Goal: Information Seeking & Learning: Find contact information

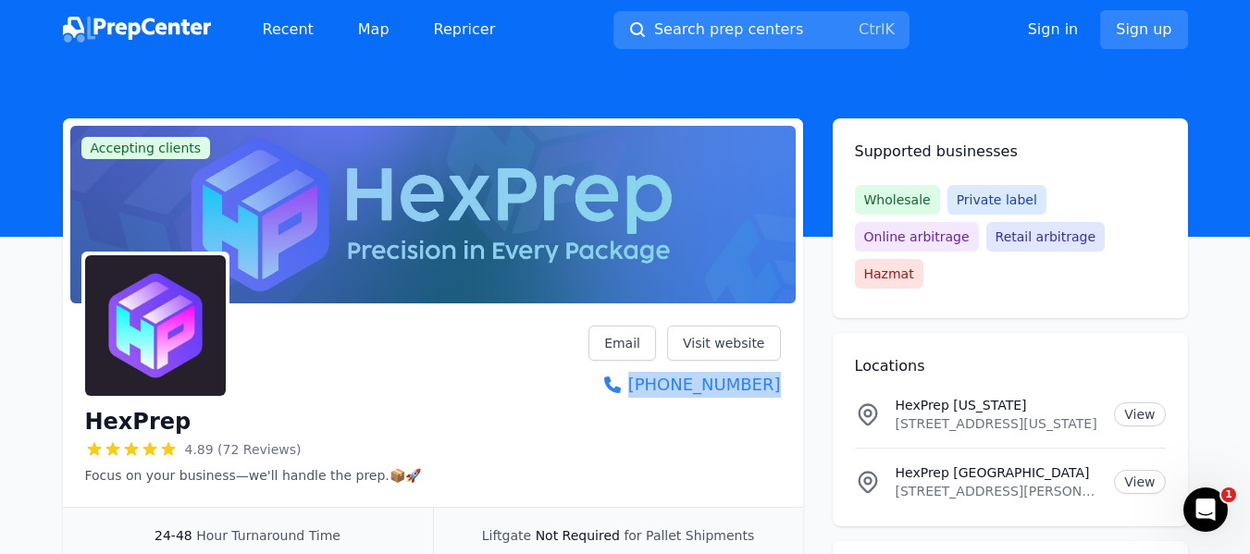
drag, startPoint x: 783, startPoint y: 388, endPoint x: 785, endPoint y: 402, distance: 14.0
click at [785, 402] on div "HexPrep 4.89 (72 Reviews) Focus on your business—we'll handle the prep.📦🚀 Email…" at bounding box center [433, 409] width 740 height 196
copy link "(503) 313-1528"
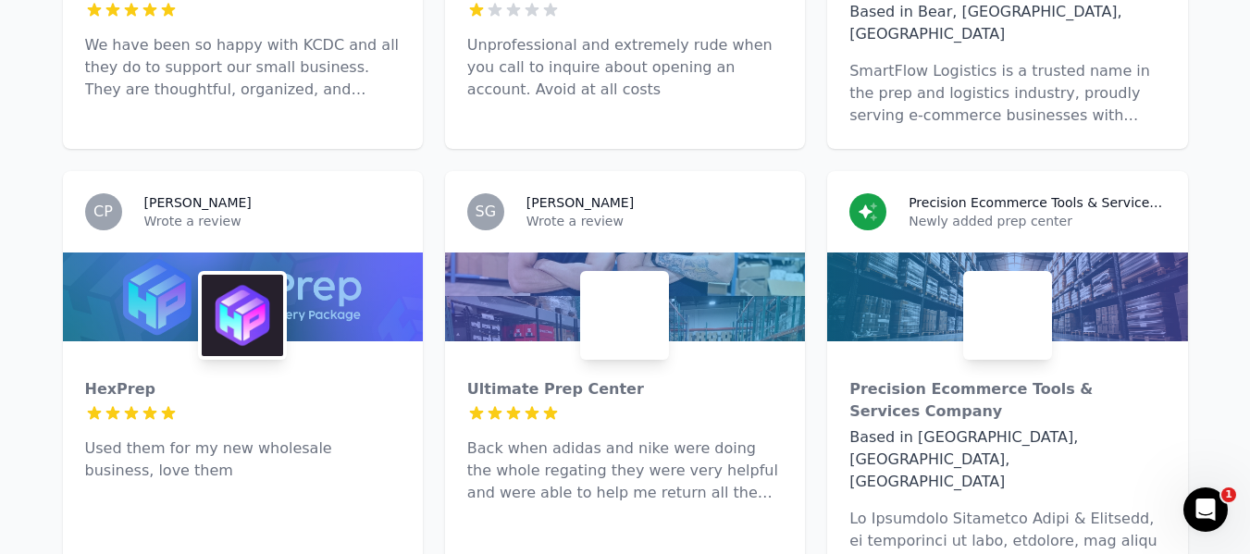
scroll to position [4399, 0]
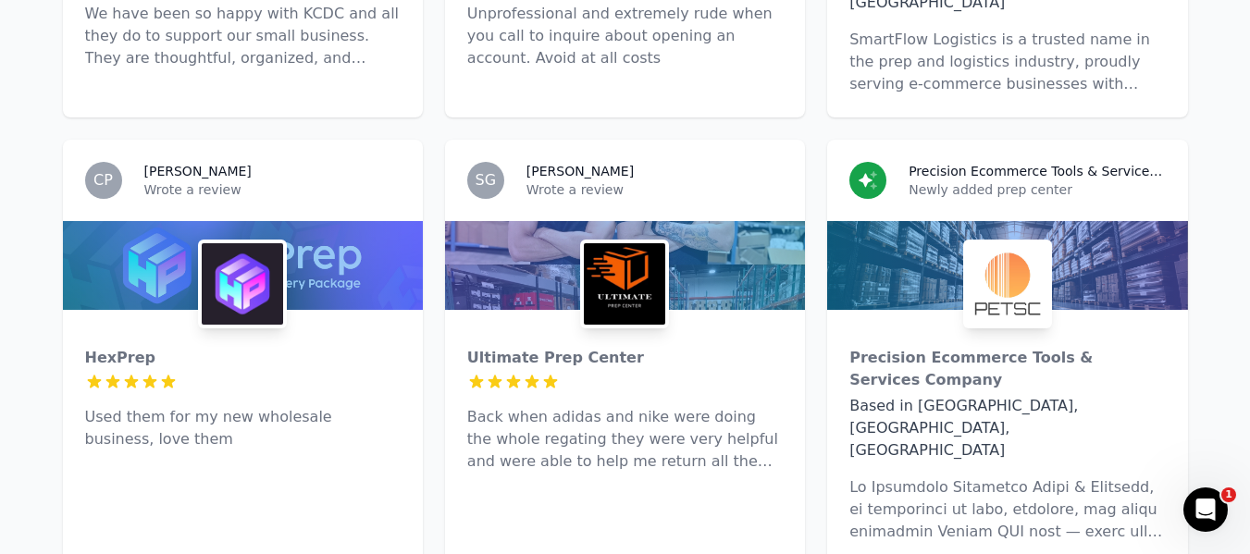
click at [958, 476] on p at bounding box center [1006, 509] width 315 height 67
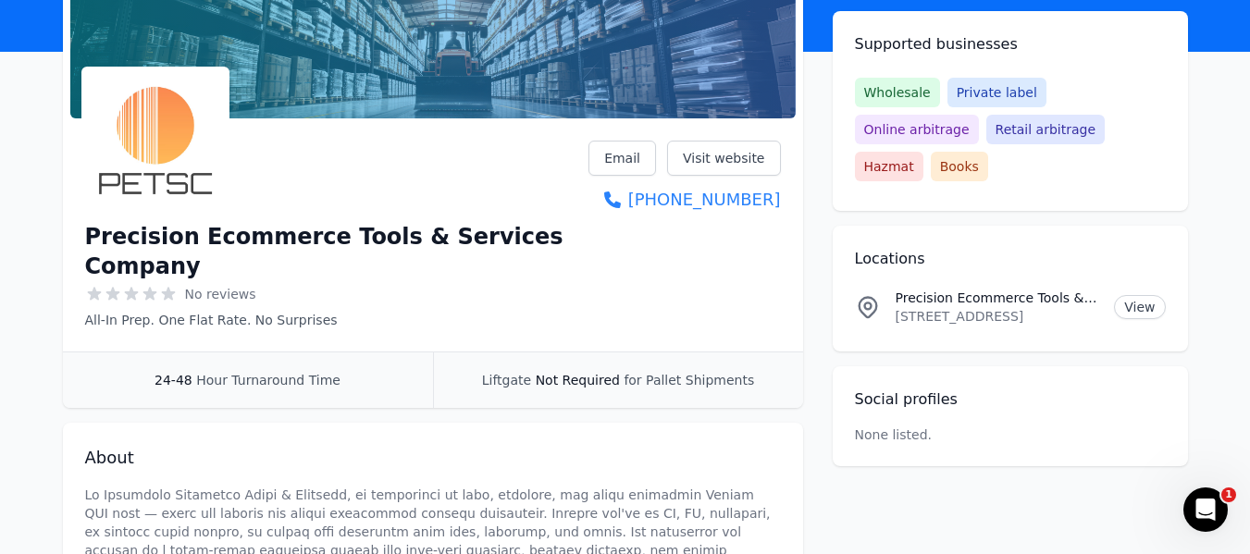
scroll to position [93, 0]
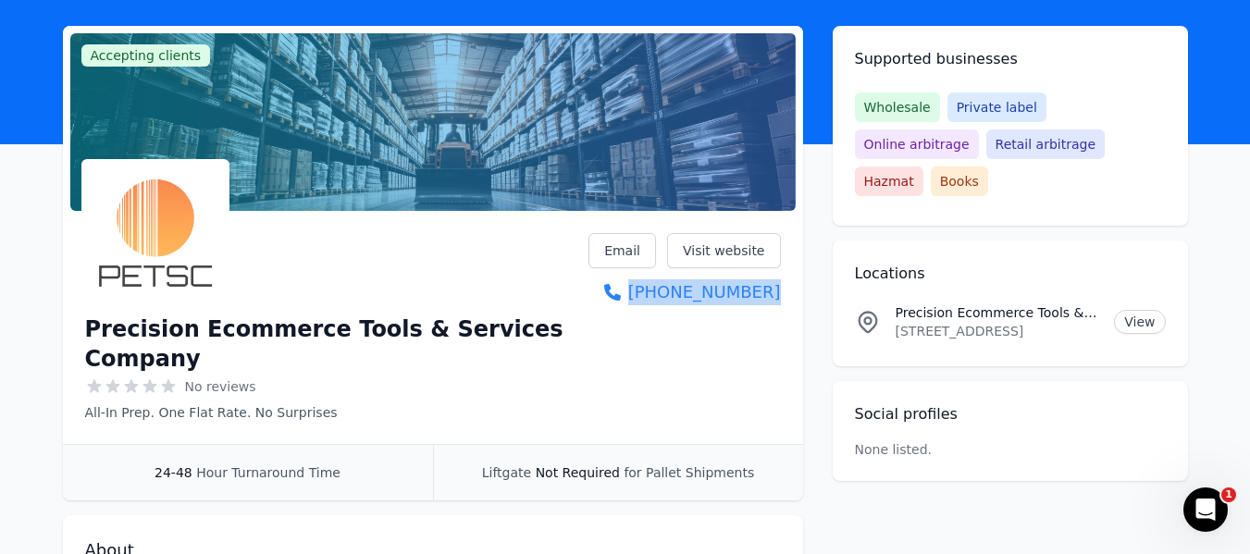
drag, startPoint x: 783, startPoint y: 293, endPoint x: 785, endPoint y: 315, distance: 22.4
click at [785, 315] on div "Precision Ecommerce Tools & Services Company No reviews All-In Prep. One Flat R…" at bounding box center [433, 331] width 740 height 226
copy link "(732) 889-3011"
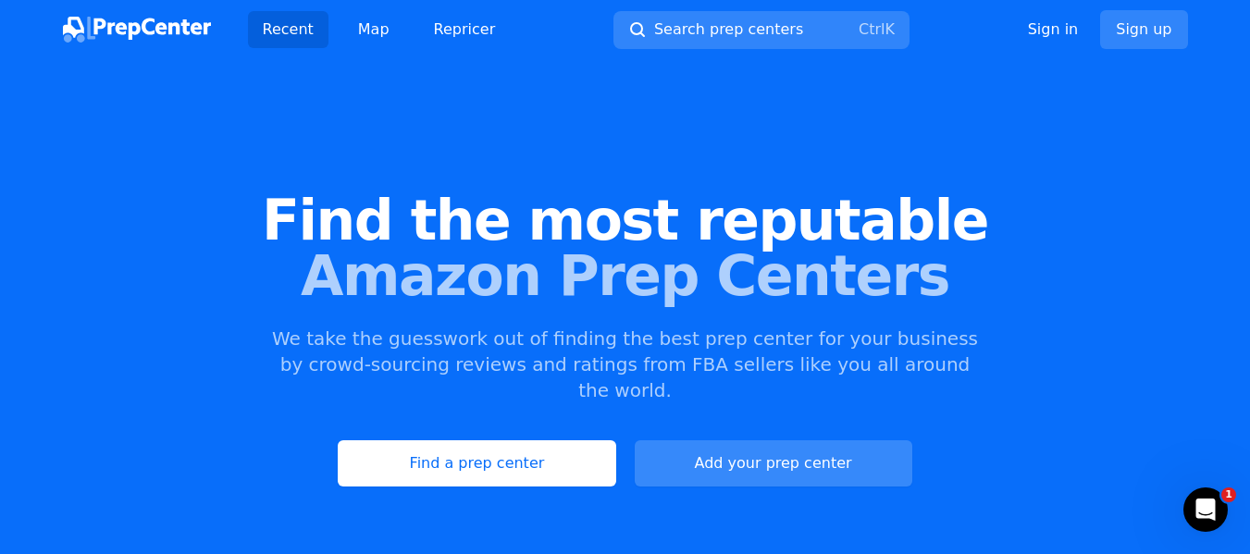
click at [808, 447] on link "Add your prep center" at bounding box center [774, 463] width 278 height 46
click at [800, 440] on link "Add your prep center" at bounding box center [774, 463] width 278 height 46
click at [723, 449] on link "Add your prep center" at bounding box center [774, 463] width 278 height 46
click at [818, 440] on link "Add your prep center" at bounding box center [774, 463] width 278 height 46
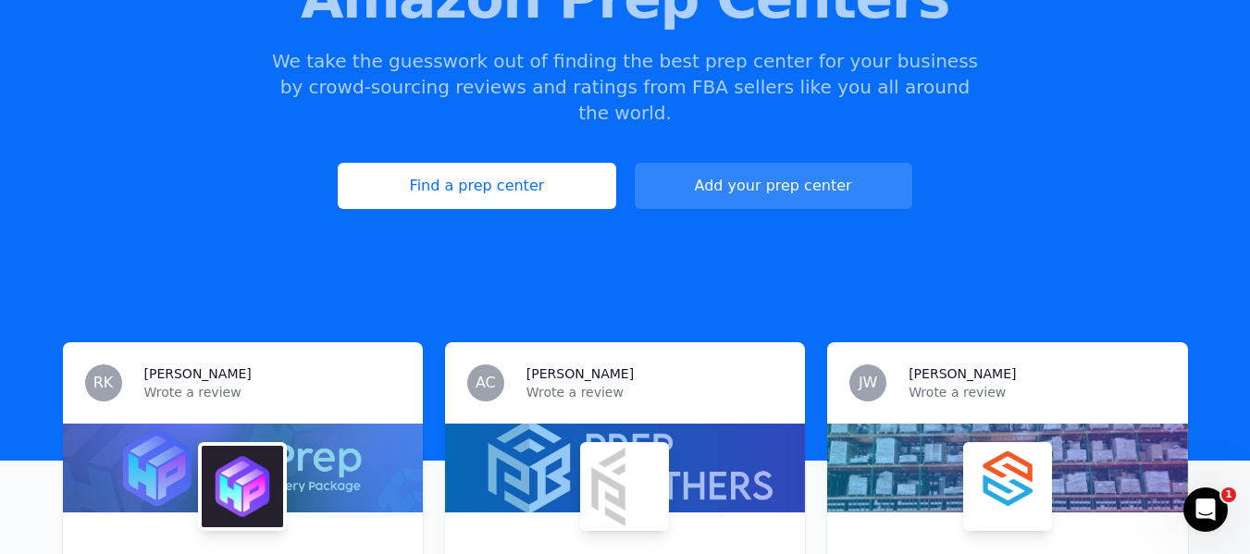
scroll to position [201, 0]
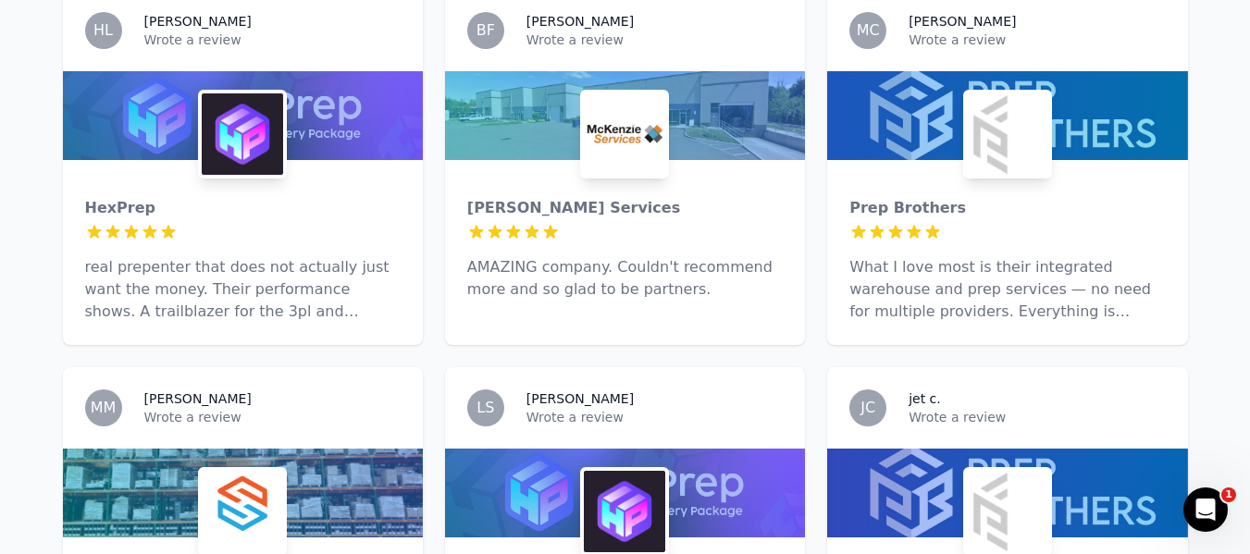
scroll to position [3516, 0]
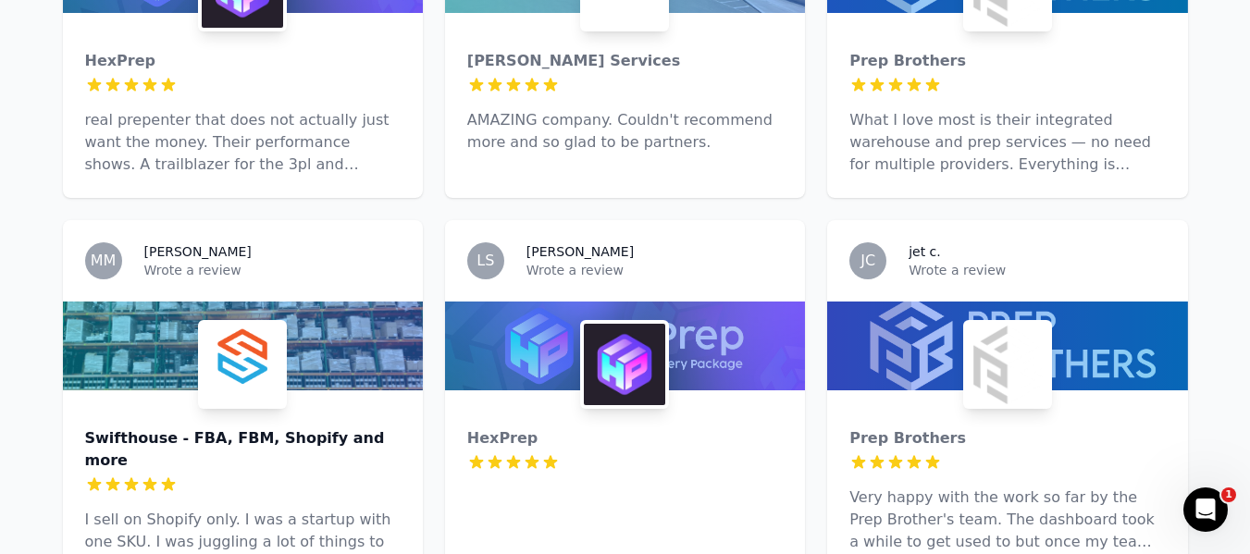
click at [251, 427] on div "Swifthouse - FBA, FBM, Shopify and more" at bounding box center [242, 449] width 315 height 44
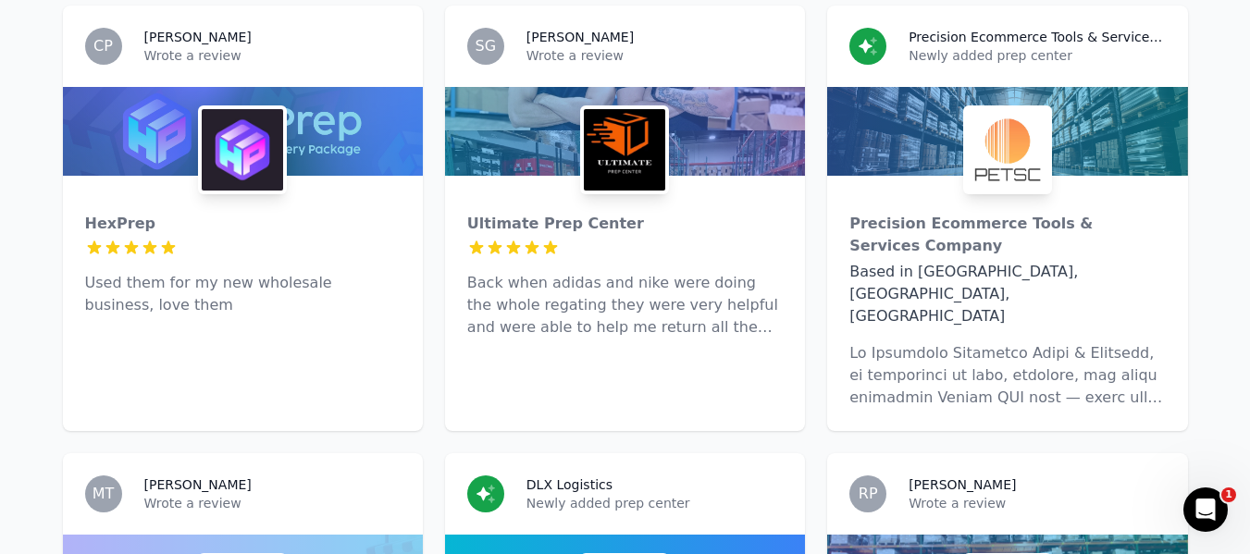
scroll to position [4718, 0]
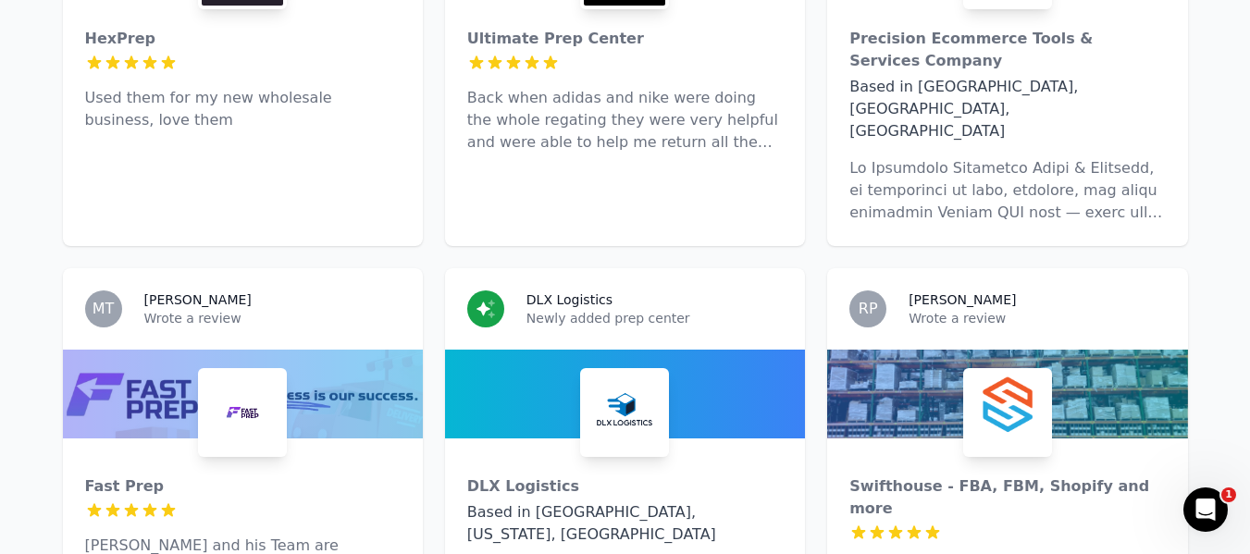
click at [523, 501] on div "Based in North Canton, OHIO, US" at bounding box center [624, 523] width 315 height 44
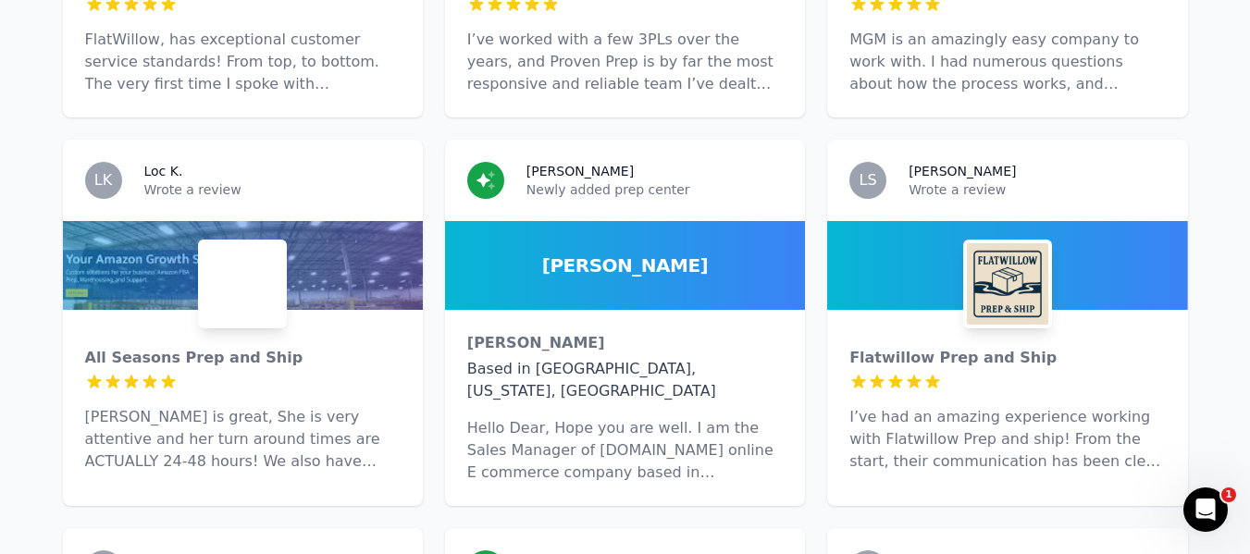
scroll to position [6106, 0]
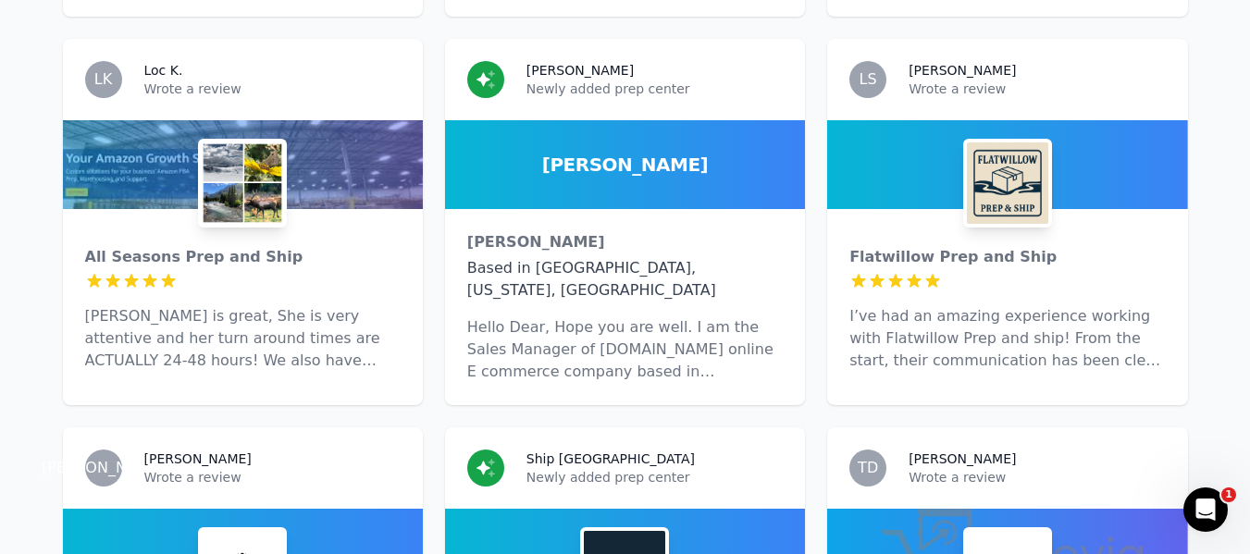
click at [538, 450] on h3 "Ship Bay Ridge" at bounding box center [610, 459] width 168 height 19
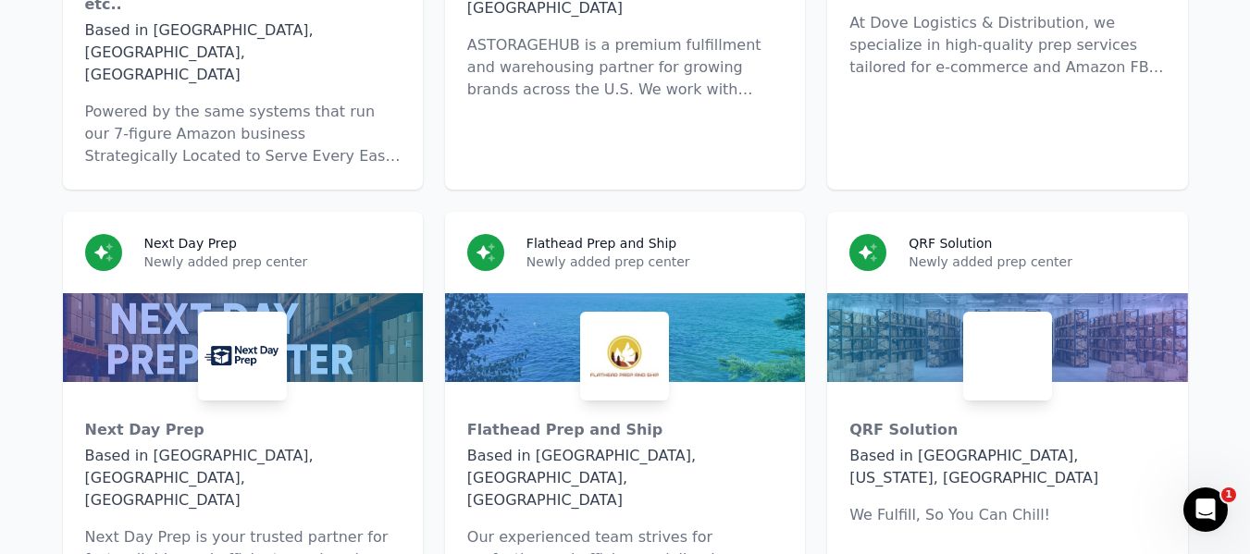
scroll to position [8974, 0]
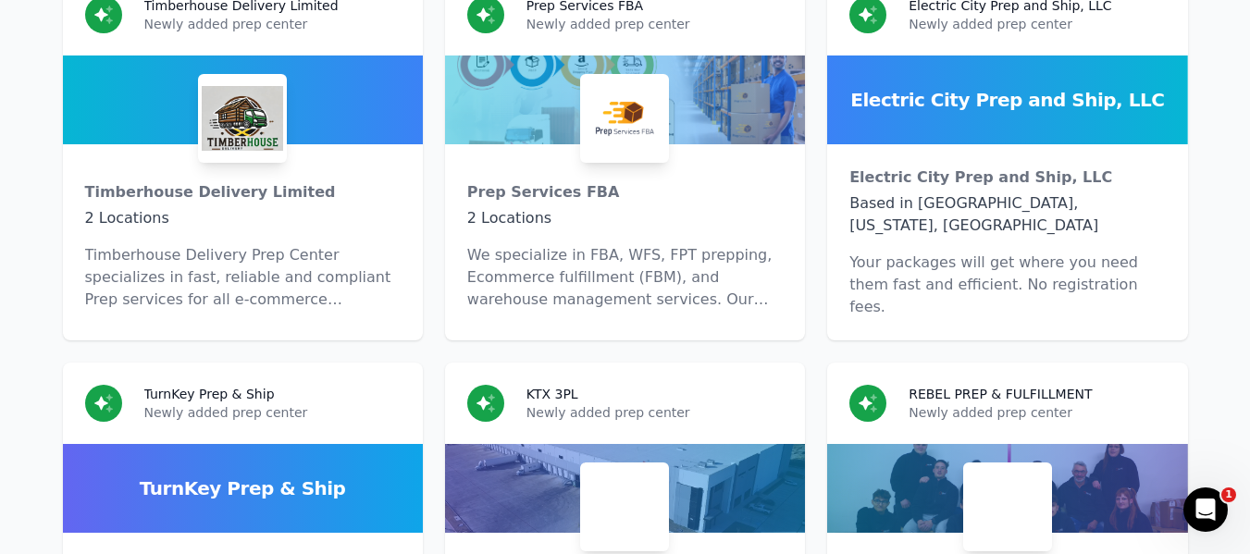
scroll to position [13088, 0]
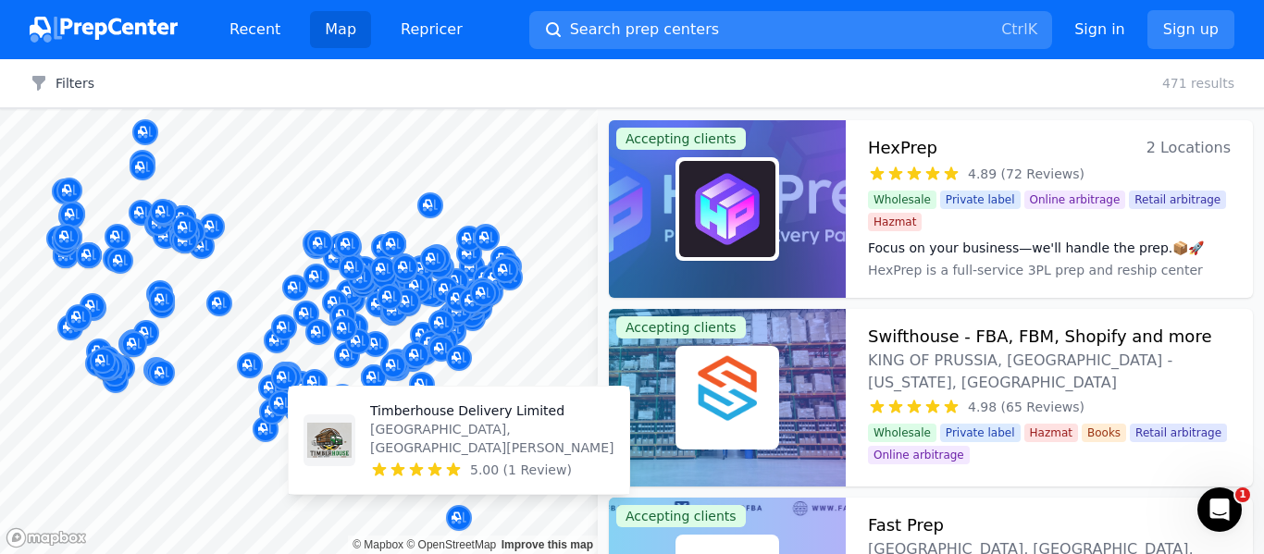
click at [449, 442] on p "Kingston, Kingston, JM" at bounding box center [492, 438] width 244 height 37
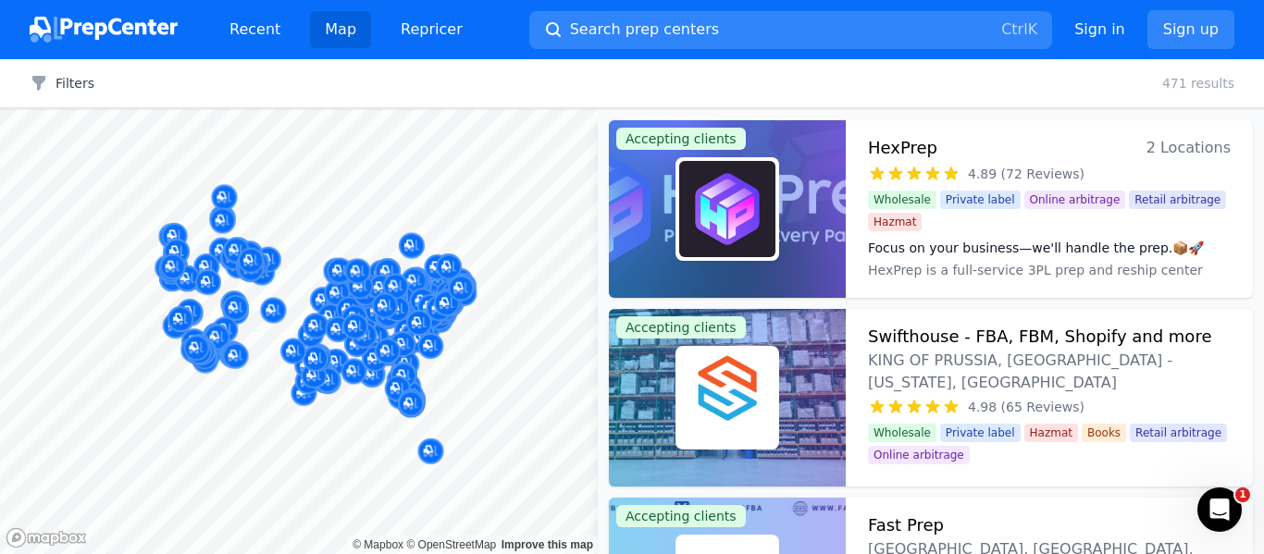
drag, startPoint x: 562, startPoint y: 338, endPoint x: 465, endPoint y: 222, distance: 150.4
click at [465, 222] on body "Recent Map Repricer Search prep centers Ctrl K Open main menu Sign in Sign up F…" at bounding box center [632, 277] width 1264 height 554
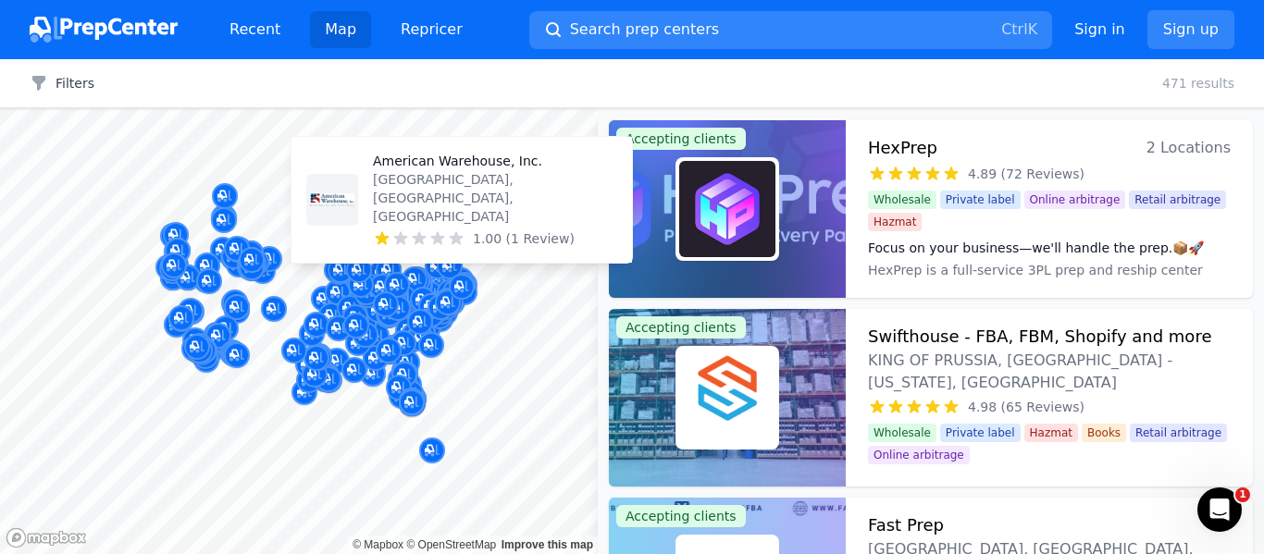
click at [431, 217] on p "Hudson, NH, US" at bounding box center [495, 198] width 244 height 56
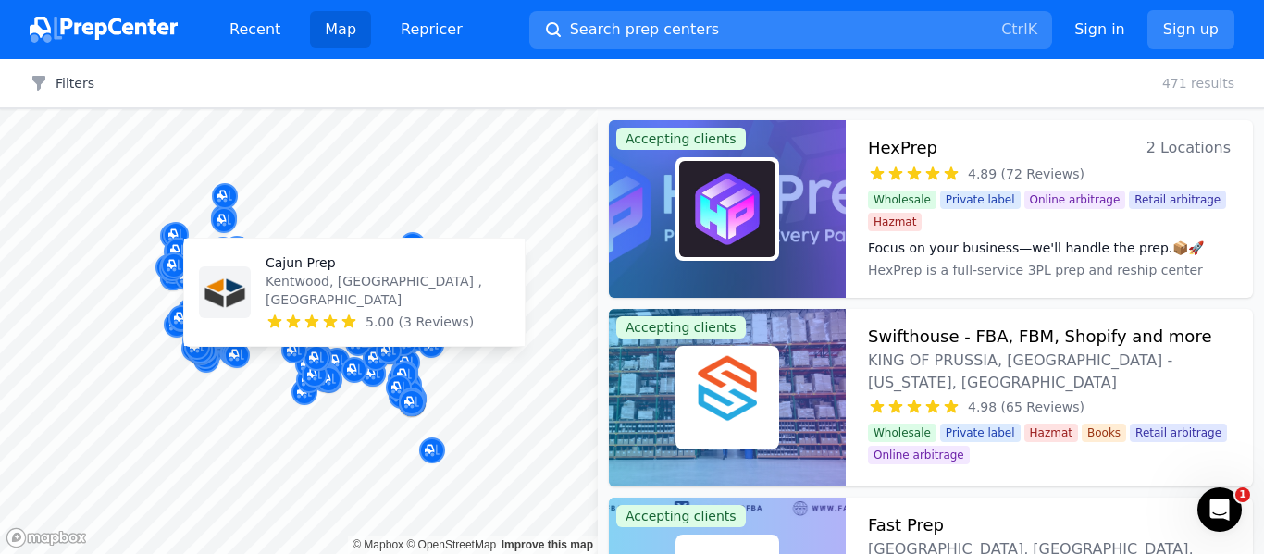
click at [344, 294] on p "Kentwood, LA , US" at bounding box center [388, 290] width 244 height 37
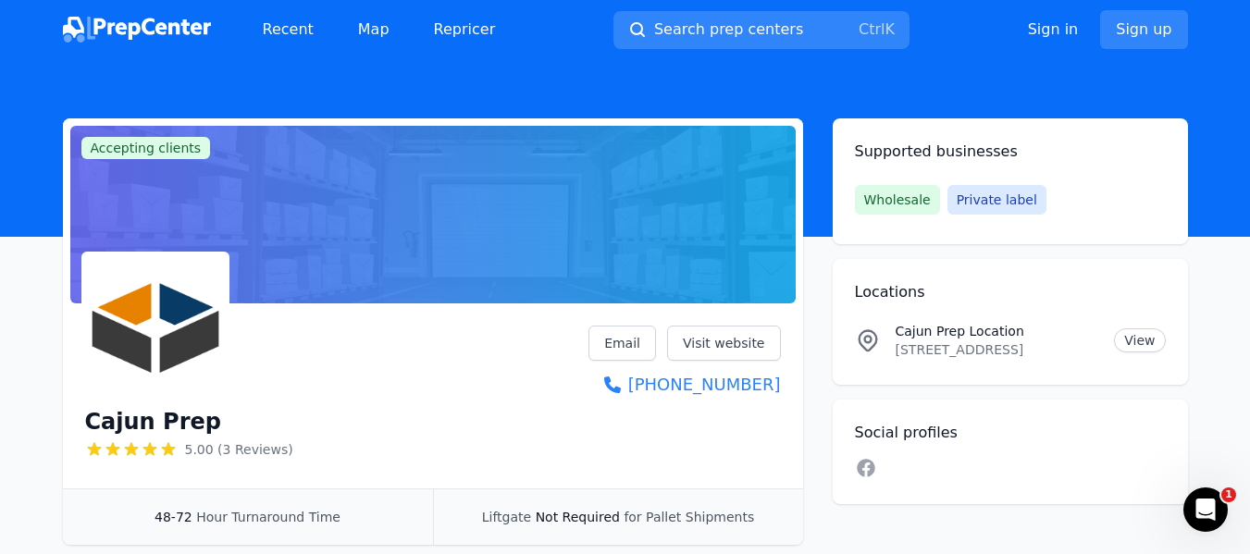
scroll to position [93, 0]
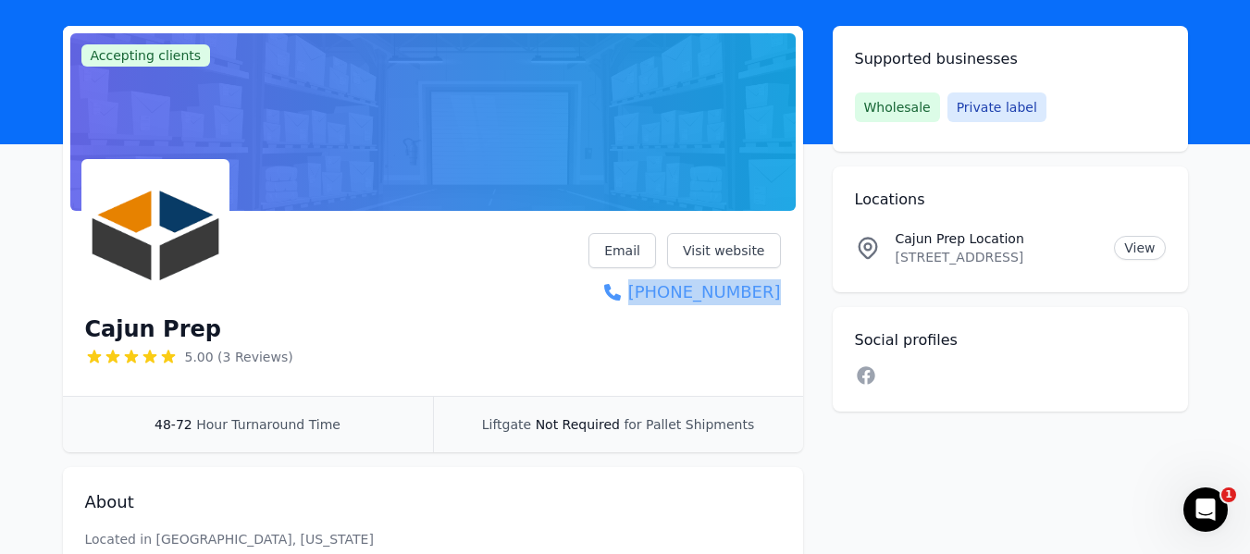
click at [780, 297] on div "Cajun Prep 5.00 (3 Reviews) Email Visit website (985) 774-4623" at bounding box center [433, 307] width 740 height 178
copy link "(985) 774-4623"
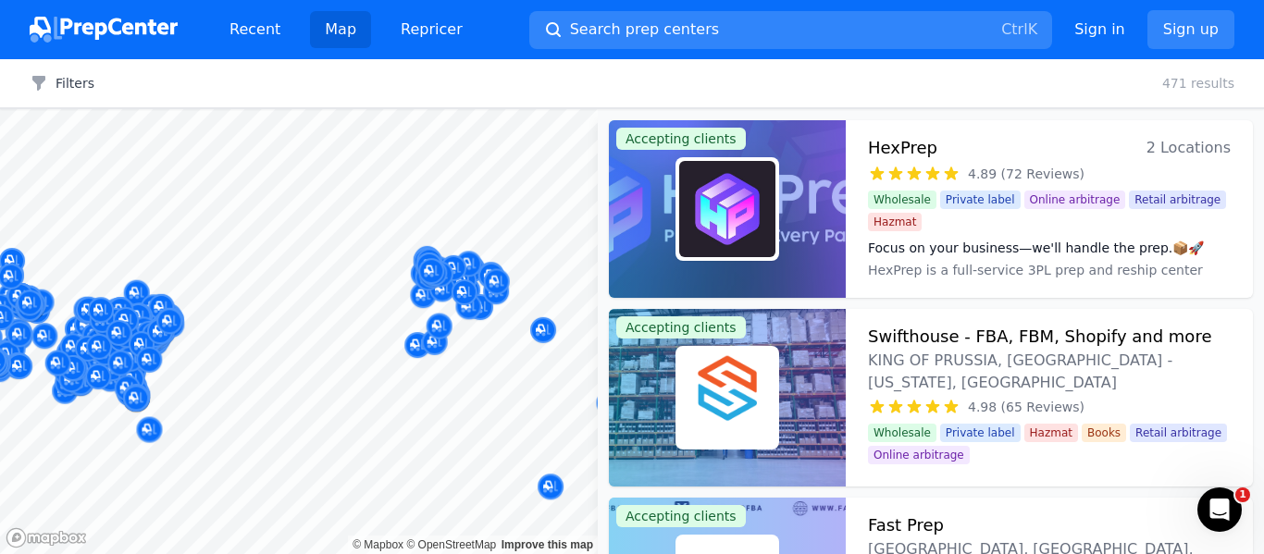
drag, startPoint x: 463, startPoint y: 199, endPoint x: 487, endPoint y: 286, distance: 90.2
click at [487, 286] on body "Recent Map Repricer Search prep centers Ctrl K Open main menu Sign in Sign up F…" at bounding box center [632, 277] width 1264 height 554
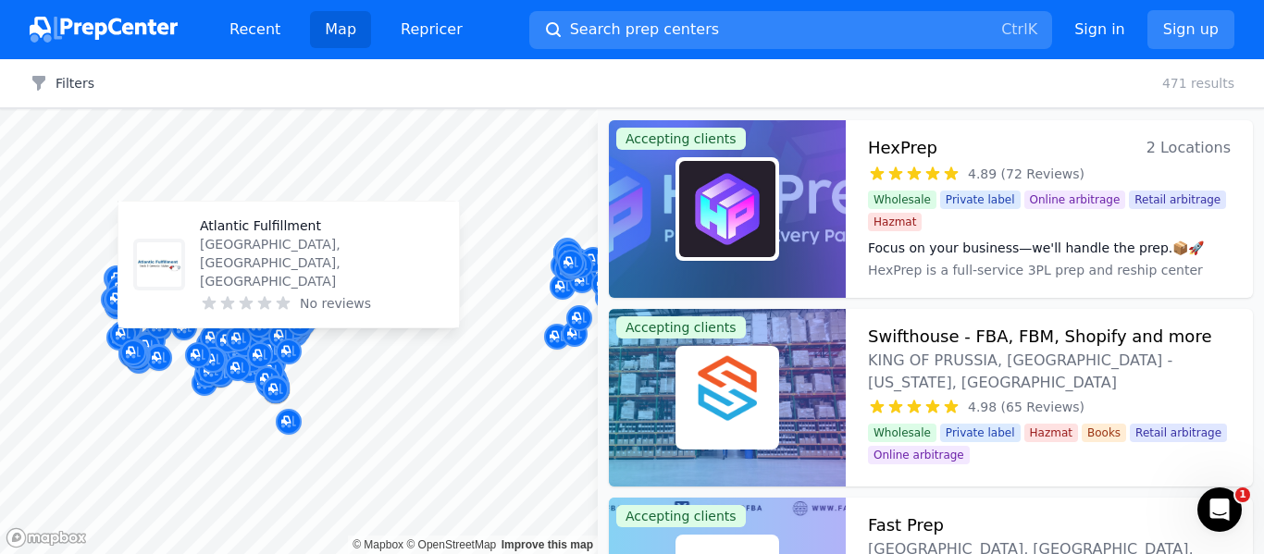
click at [274, 273] on p "Newport, NC, US" at bounding box center [322, 263] width 244 height 56
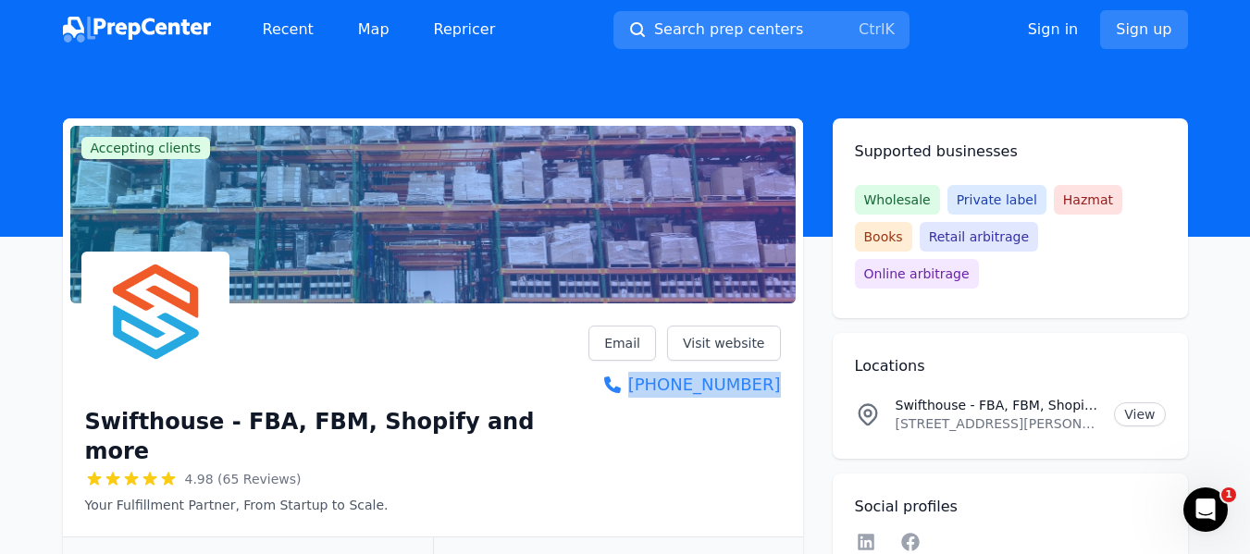
drag, startPoint x: 782, startPoint y: 382, endPoint x: 786, endPoint y: 397, distance: 15.5
click at [786, 397] on div "Swifthouse - FBA, FBM, Shopify and more 4.98 (65 Reviews) Your Fulfillment Part…" at bounding box center [433, 424] width 740 height 226
copy link "(717) 201-8067"
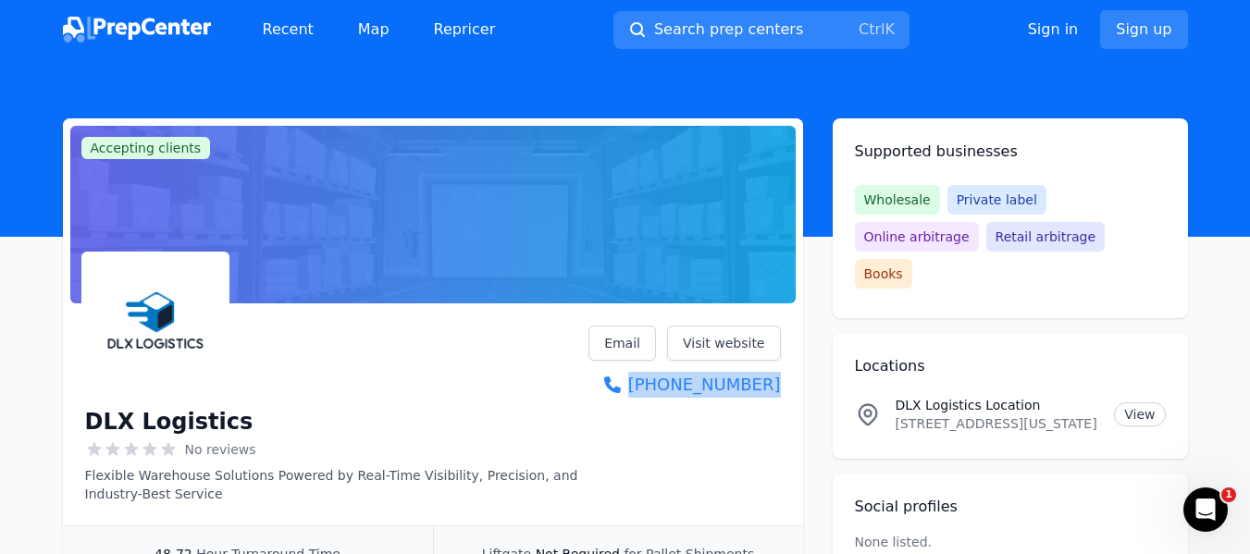
drag, startPoint x: 790, startPoint y: 380, endPoint x: 797, endPoint y: 414, distance: 34.1
click at [797, 414] on div "DLX Logistics No reviews Flexible Warehouse Solutions Powered by Real-Time Visi…" at bounding box center [433, 418] width 740 height 215
copy link "(330) 810-9901"
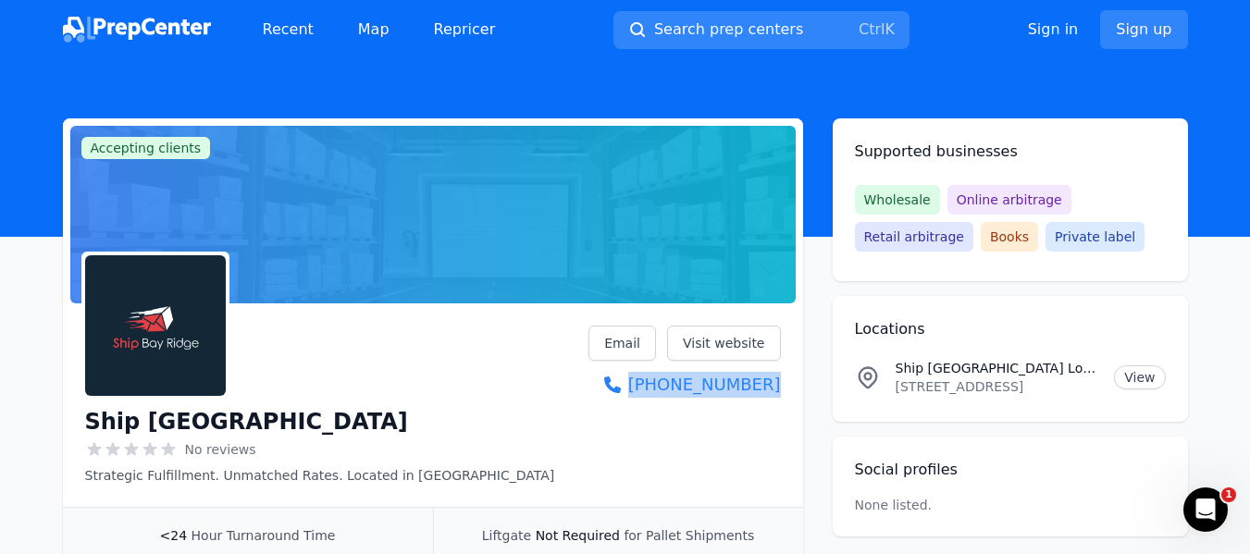
drag, startPoint x: 787, startPoint y: 381, endPoint x: 783, endPoint y: 398, distance: 17.3
click at [783, 398] on div "Ship Bay Ridge No reviews Strategic Fulfillment. Unmatched Rates. Located in [G…" at bounding box center [433, 409] width 740 height 196
copy link "[PHONE_NUMBER]"
click at [739, 404] on div "Ship Bay Ridge No reviews Strategic Fulfillment. Unmatched Rates. Located in [G…" at bounding box center [433, 405] width 696 height 159
drag, startPoint x: 784, startPoint y: 384, endPoint x: 776, endPoint y: 402, distance: 19.9
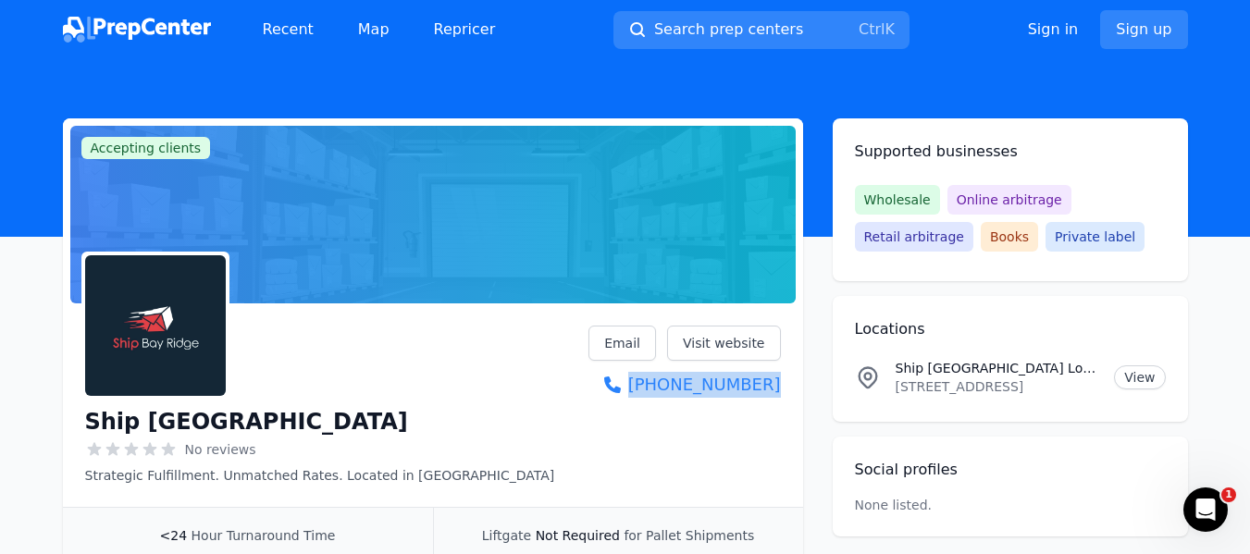
click at [776, 402] on div "Ship Bay Ridge No reviews Strategic Fulfillment. Unmatched Rates. Located in NY…" at bounding box center [433, 409] width 740 height 196
copy link "(718) 806-9316"
click at [641, 344] on link "Email" at bounding box center [622, 343] width 68 height 35
click at [1015, 97] on header at bounding box center [625, 148] width 1250 height 178
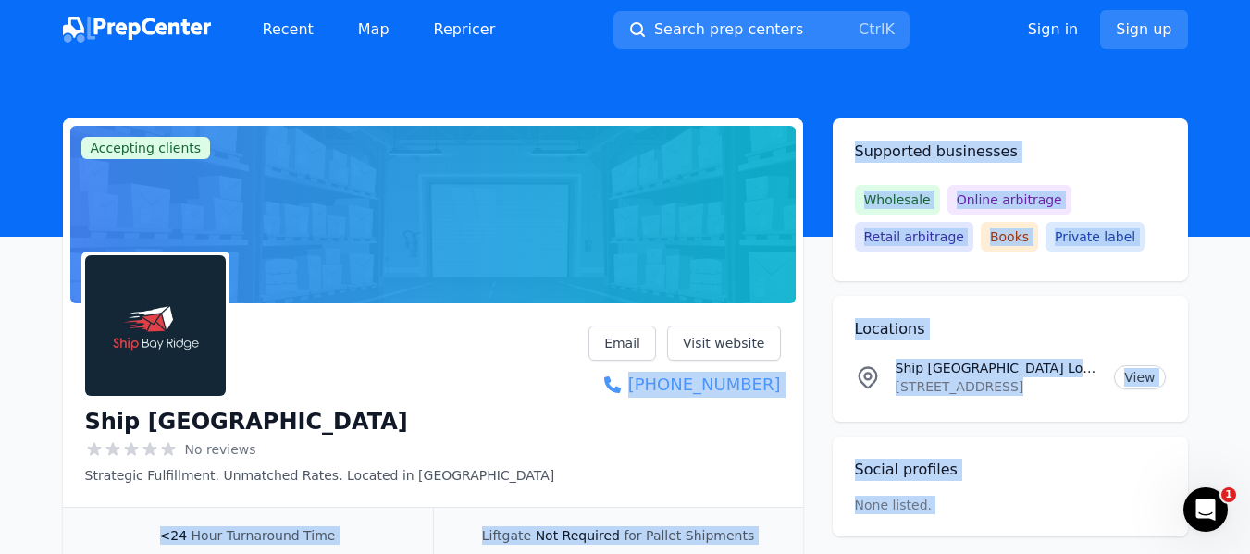
drag, startPoint x: 784, startPoint y: 386, endPoint x: 672, endPoint y: 387, distance: 111.9
click at [736, 411] on div "Ship Bay Ridge No reviews Strategic Fulfillment. Unmatched Rates. Located in NY…" at bounding box center [433, 405] width 696 height 159
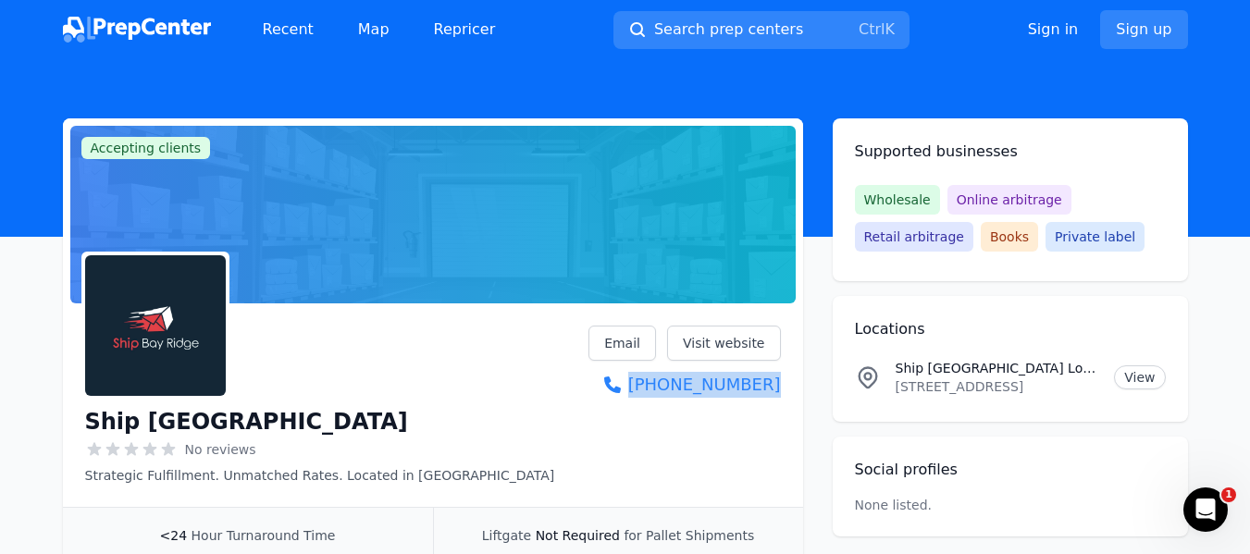
drag, startPoint x: 784, startPoint y: 382, endPoint x: 783, endPoint y: 393, distance: 11.1
click at [783, 393] on div "Ship Bay Ridge No reviews Strategic Fulfillment. Unmatched Rates. Located in NY…" at bounding box center [433, 409] width 740 height 196
copy link "(718) 806-9316"
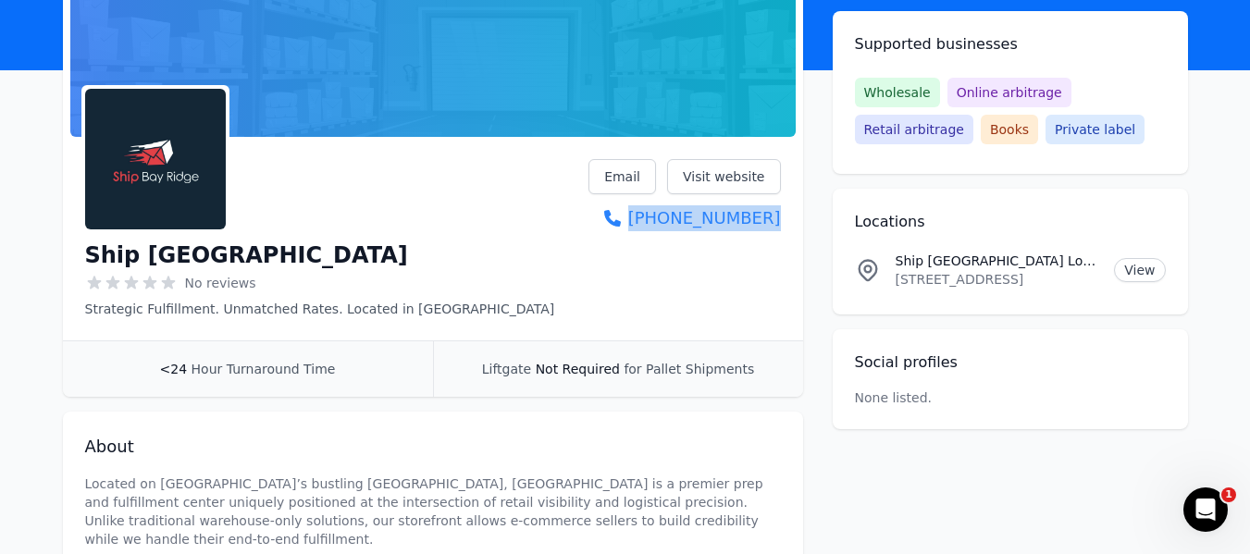
scroll to position [278, 0]
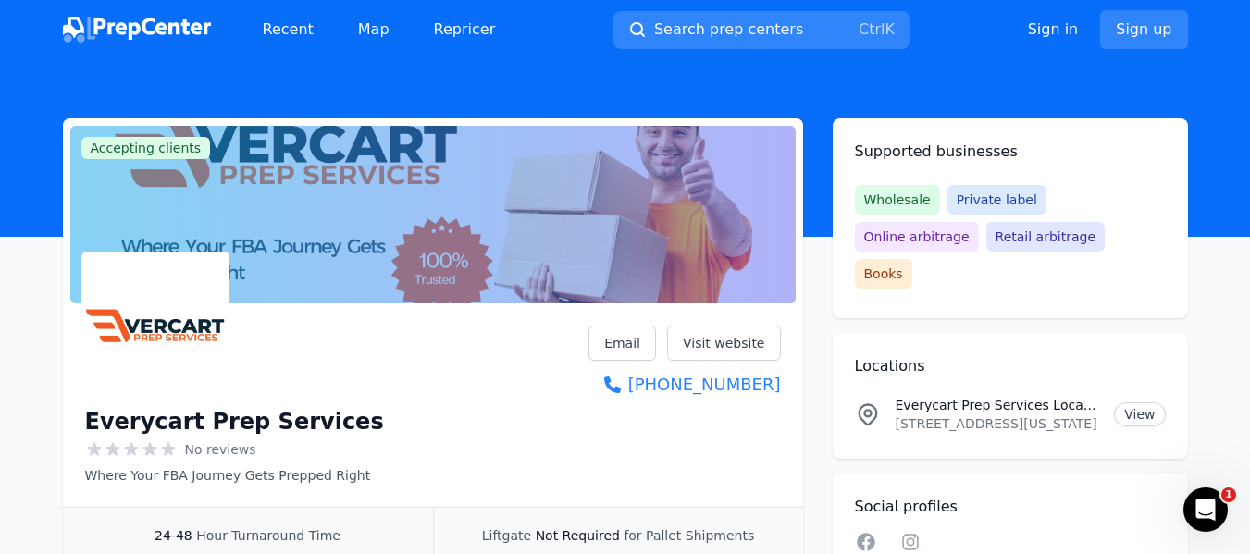
drag, startPoint x: 794, startPoint y: 385, endPoint x: 779, endPoint y: 411, distance: 29.8
click at [779, 411] on div "Everycart Prep Services No reviews Where Your FBA Journey Gets Prepped Right Em…" at bounding box center [433, 409] width 740 height 196
copy link "+1 (737) 282-8634"
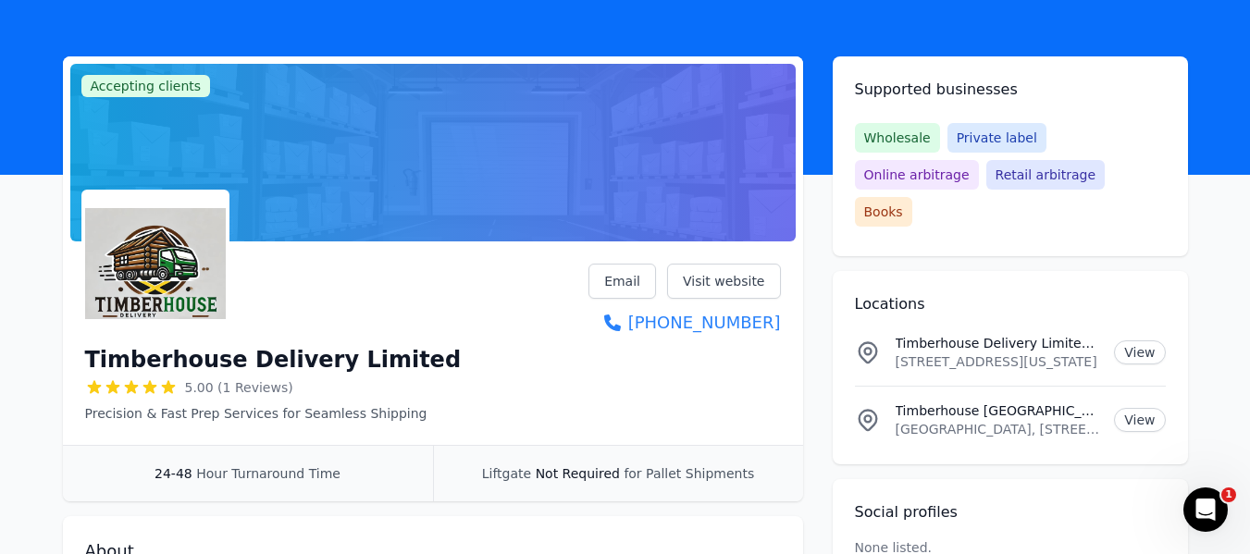
scroll to position [93, 0]
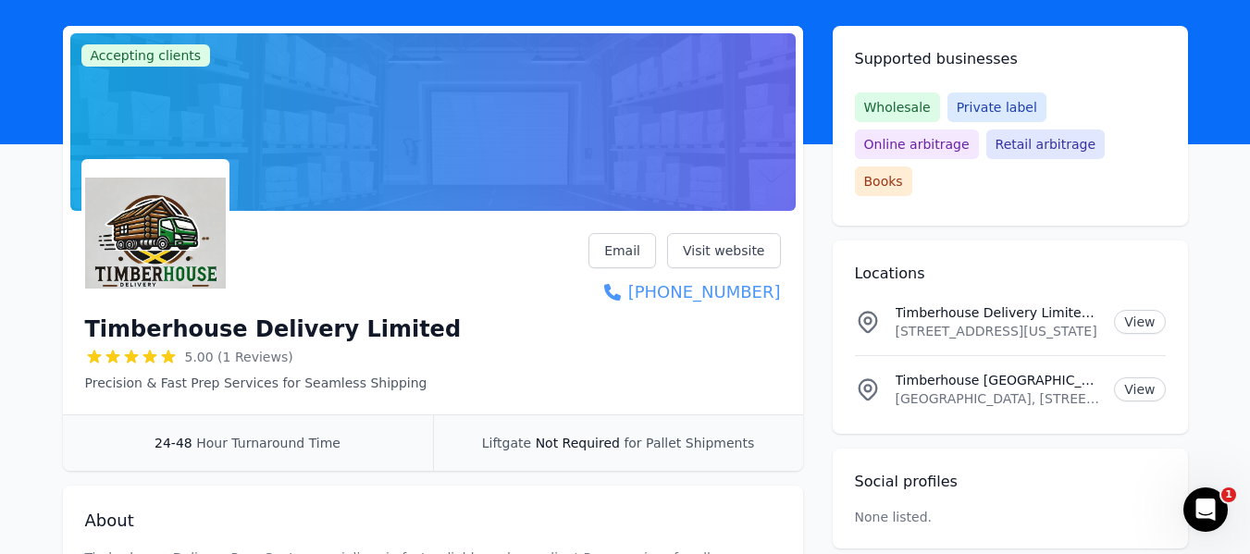
click at [780, 295] on div "Timberhouse Delivery Limited 5.00 (1 Reviews) Precision & Fast Prep Services fo…" at bounding box center [433, 316] width 740 height 196
copy link "[PHONE_NUMBER]"
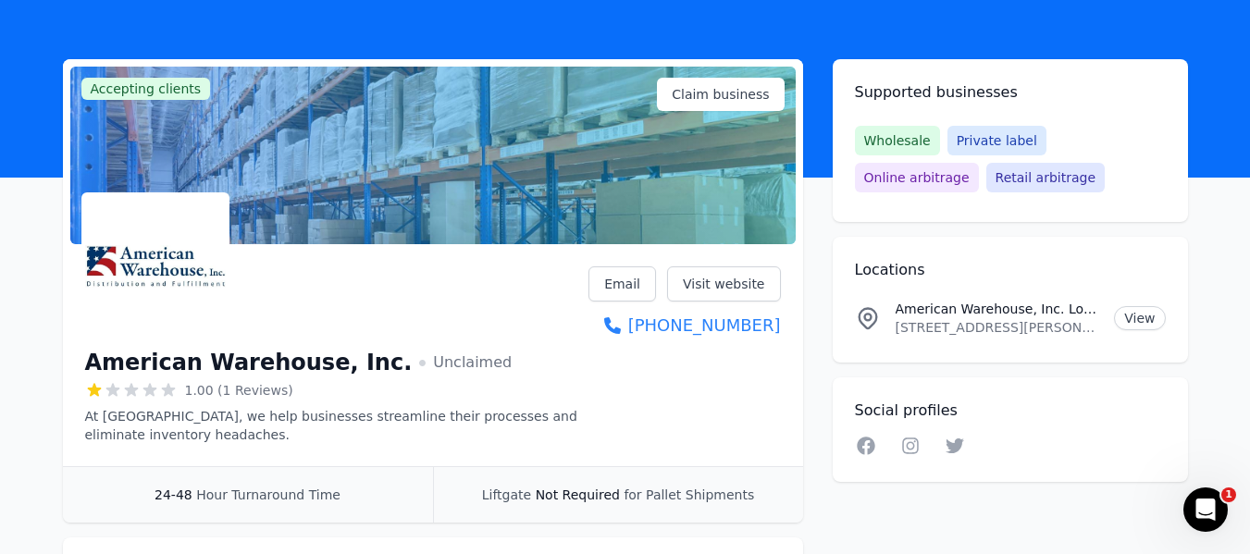
scroll to position [93, 0]
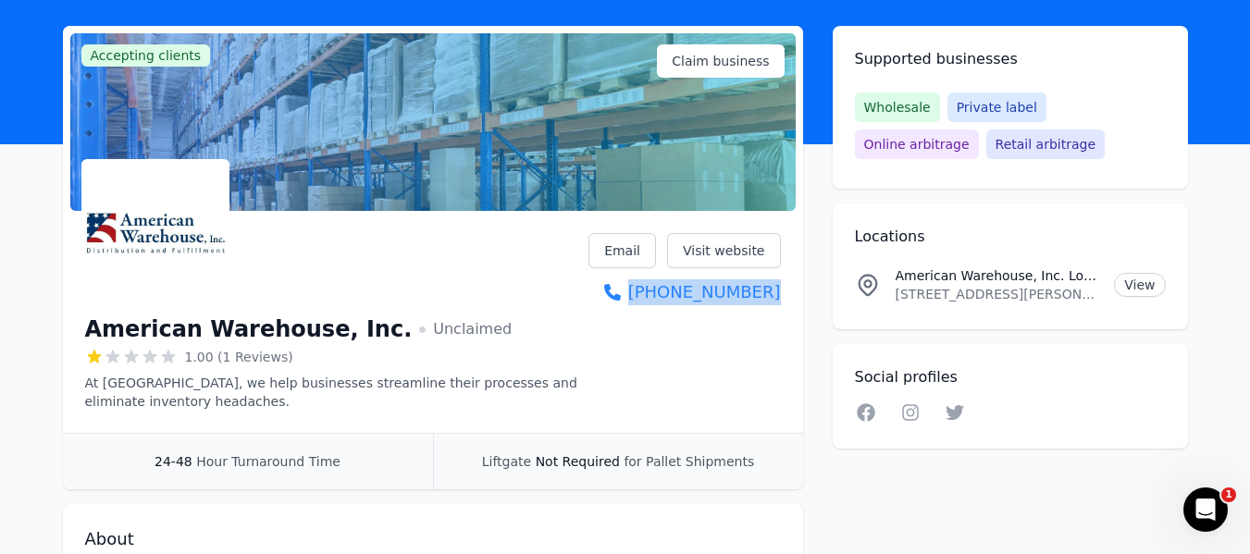
drag, startPoint x: 738, startPoint y: 301, endPoint x: 780, endPoint y: 305, distance: 41.9
click at [780, 305] on div "American Warehouse, Inc. Unclaimed 1.00 (1 Reviews) At [GEOGRAPHIC_DATA], we he…" at bounding box center [433, 325] width 740 height 215
copy link "[PHONE_NUMBER]"
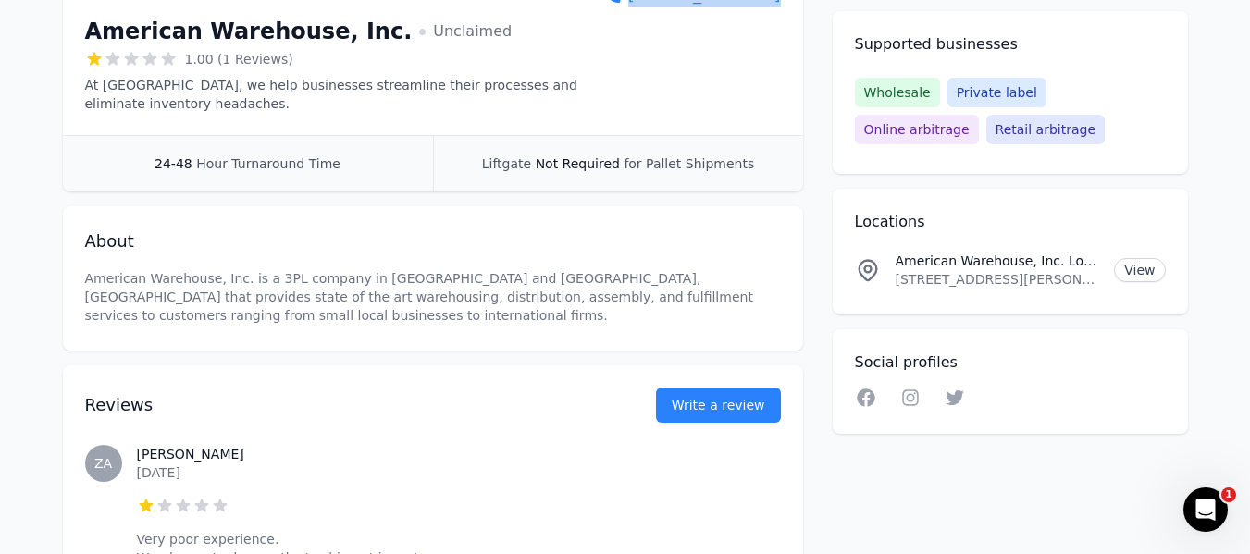
scroll to position [577, 0]
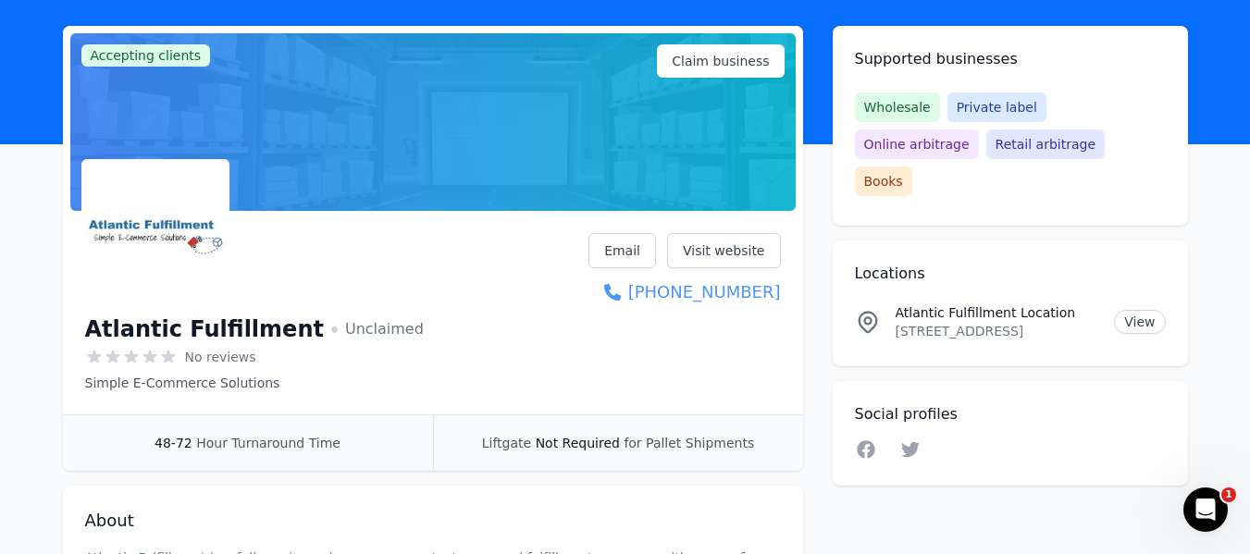
click at [779, 289] on link "[PHONE_NUMBER]" at bounding box center [684, 292] width 192 height 26
click at [780, 294] on div "Atlantic Fulfillment Unclaimed No reviews Simple E-Commerce Solutions Email Vis…" at bounding box center [433, 316] width 740 height 196
copy link "[PHONE_NUMBER]"
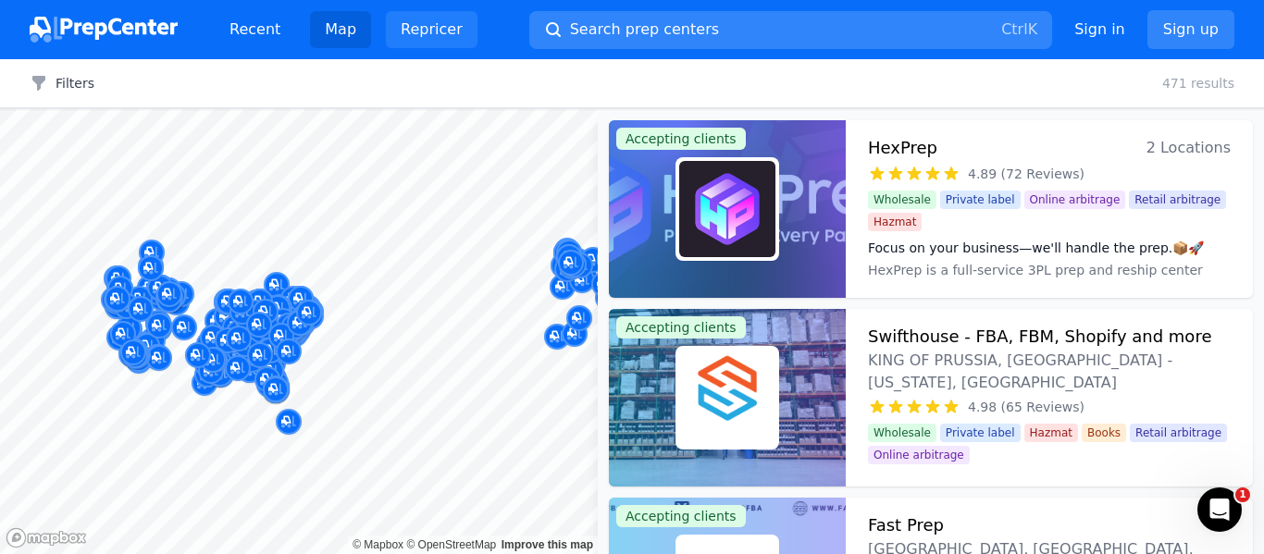
click at [424, 20] on link "Repricer" at bounding box center [432, 29] width 92 height 37
click at [244, 28] on link "Recent" at bounding box center [255, 29] width 80 height 37
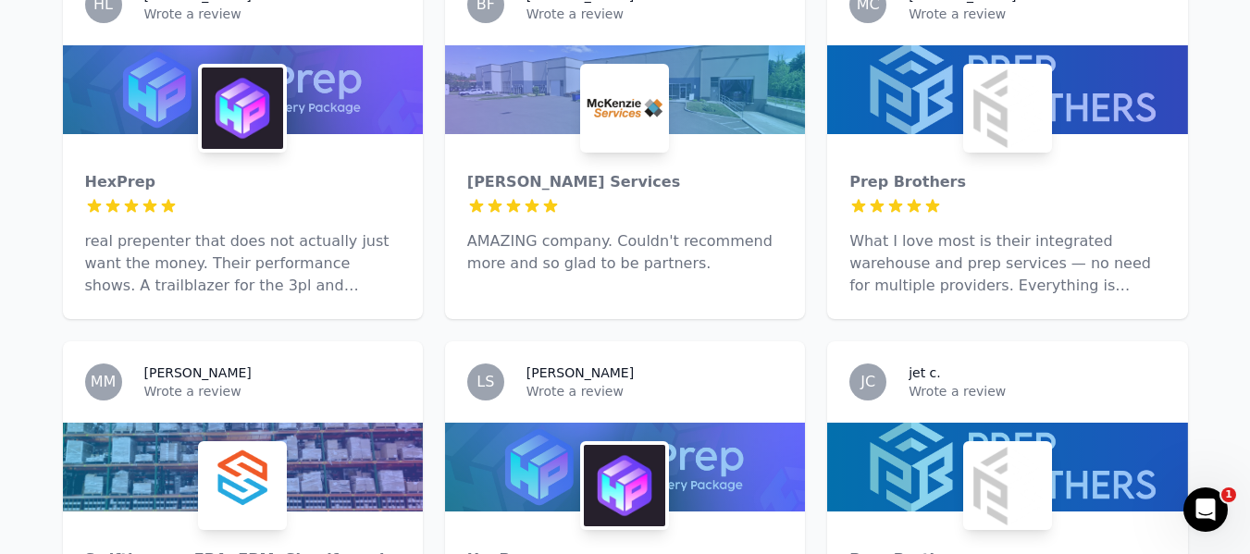
scroll to position [3752, 0]
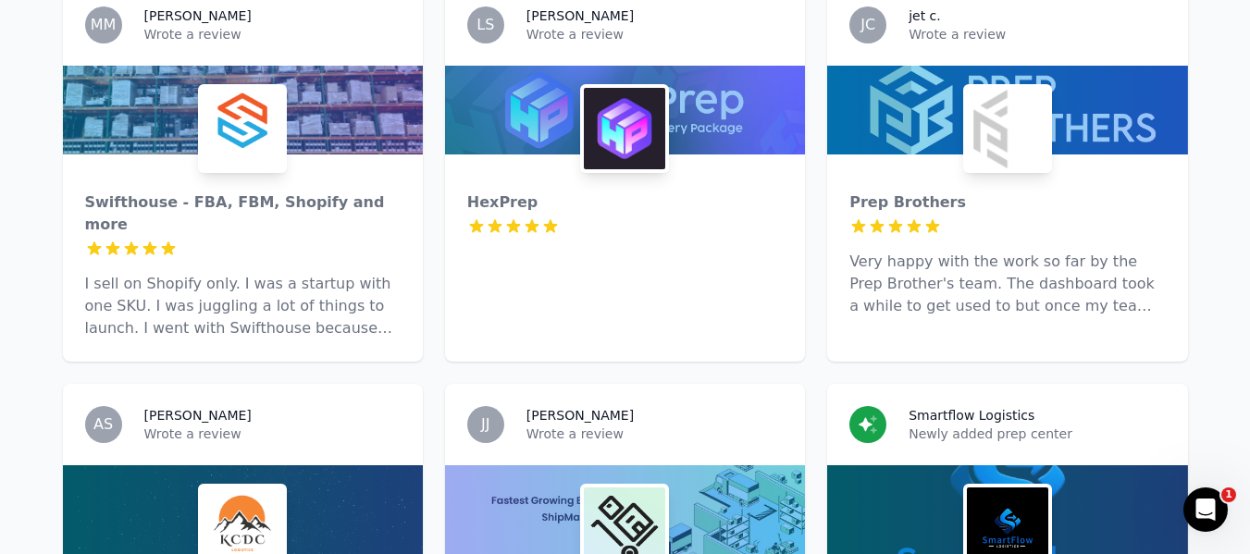
click at [235, 488] on img at bounding box center [242, 528] width 81 height 81
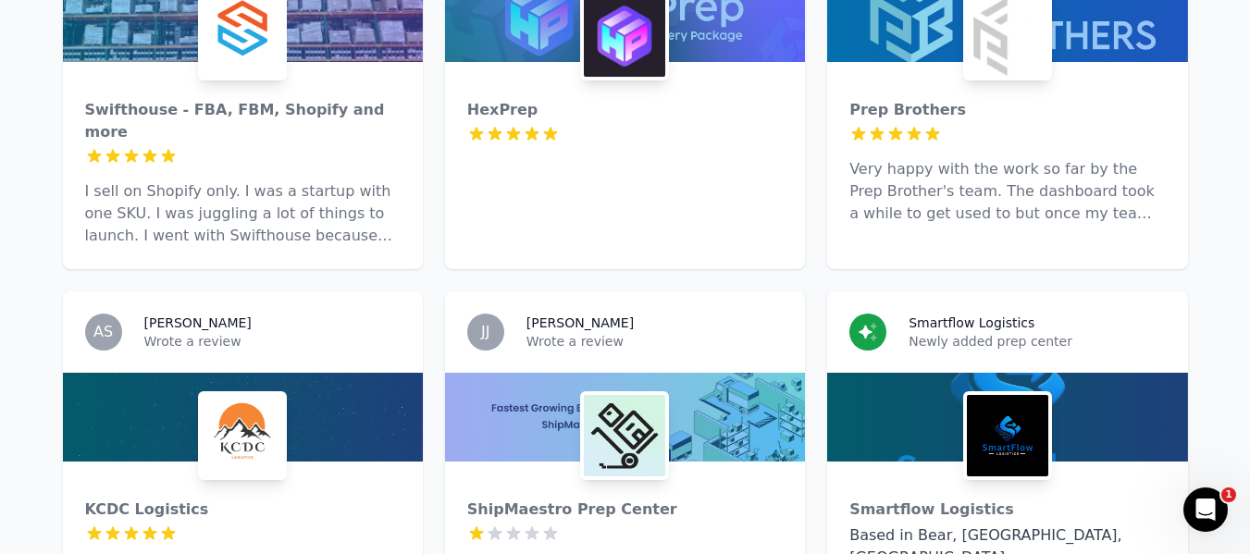
scroll to position [3937, 0]
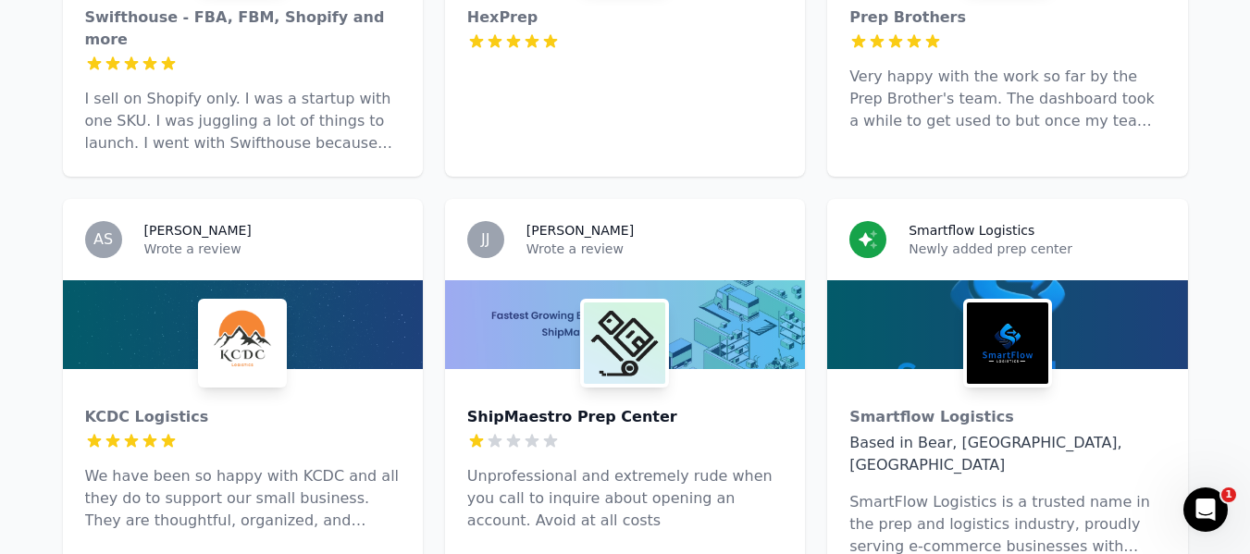
click at [537, 406] on div "ShipMaestro Prep Center" at bounding box center [624, 417] width 315 height 22
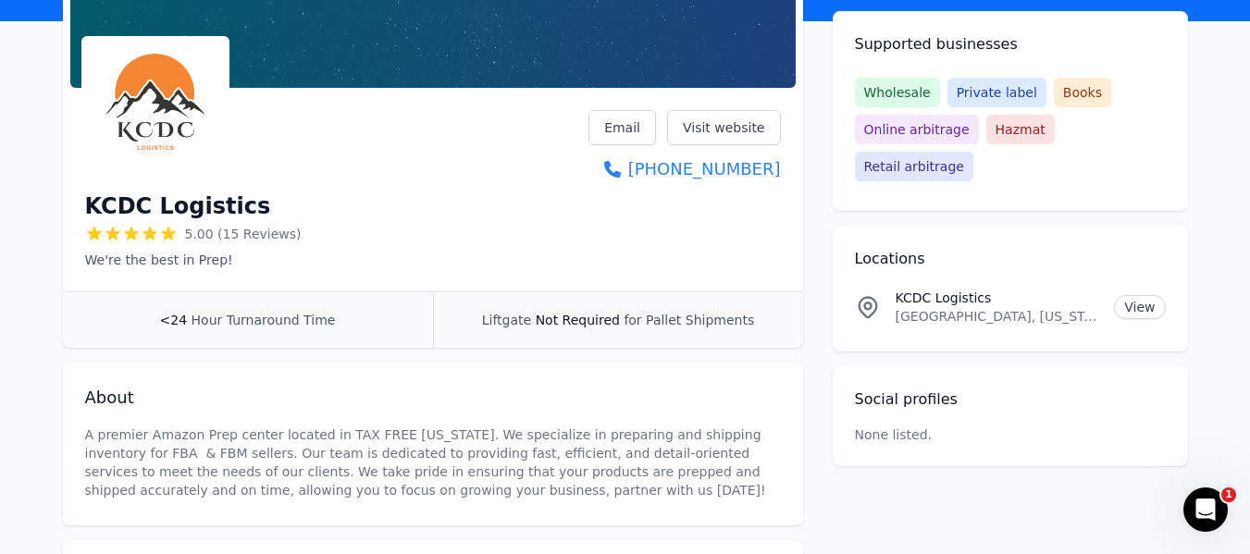
scroll to position [185, 0]
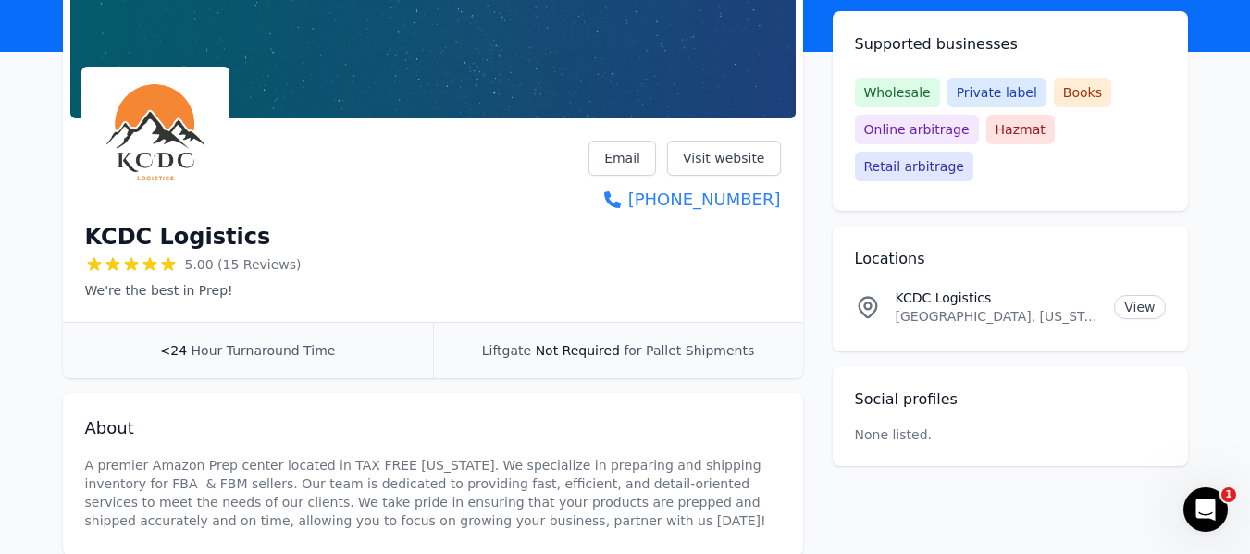
drag, startPoint x: 788, startPoint y: 201, endPoint x: 782, endPoint y: 216, distance: 16.2
click at [782, 216] on div "KCDC Logistics 5.00 (15 Reviews) We're the best in Prep! Email Visit website [P…" at bounding box center [433, 224] width 740 height 196
copy link "[PHONE_NUMBER]"
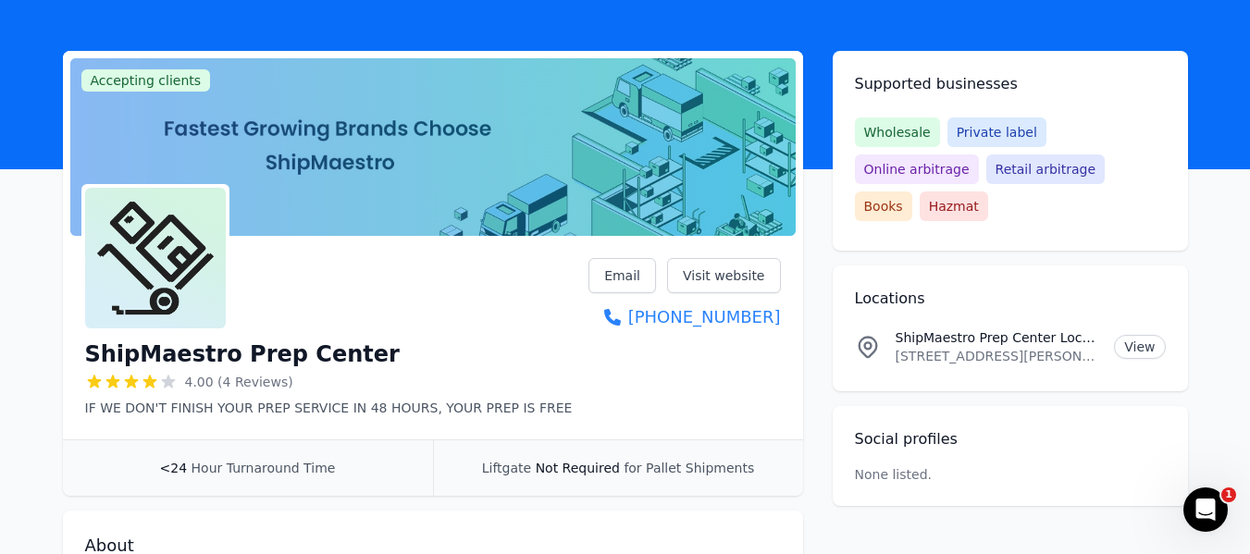
scroll to position [185, 0]
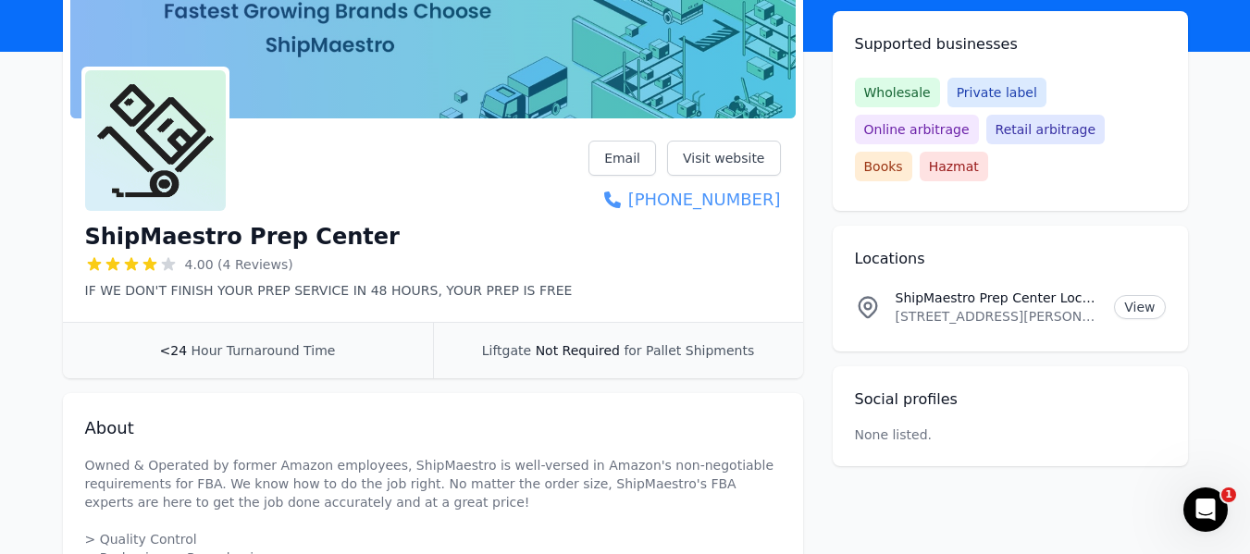
click at [776, 197] on link "(857) 242-8777" at bounding box center [684, 200] width 192 height 26
drag, startPoint x: 792, startPoint y: 195, endPoint x: 777, endPoint y: 219, distance: 28.2
click at [777, 219] on div "ShipMaestro Prep Center 4.00 (4 Reviews) IF WE DON'T FINISH YOUR PREP SERVICE I…" at bounding box center [433, 224] width 740 height 196
copy link "(857) 242-8777"
